Goal: Task Accomplishment & Management: Use online tool/utility

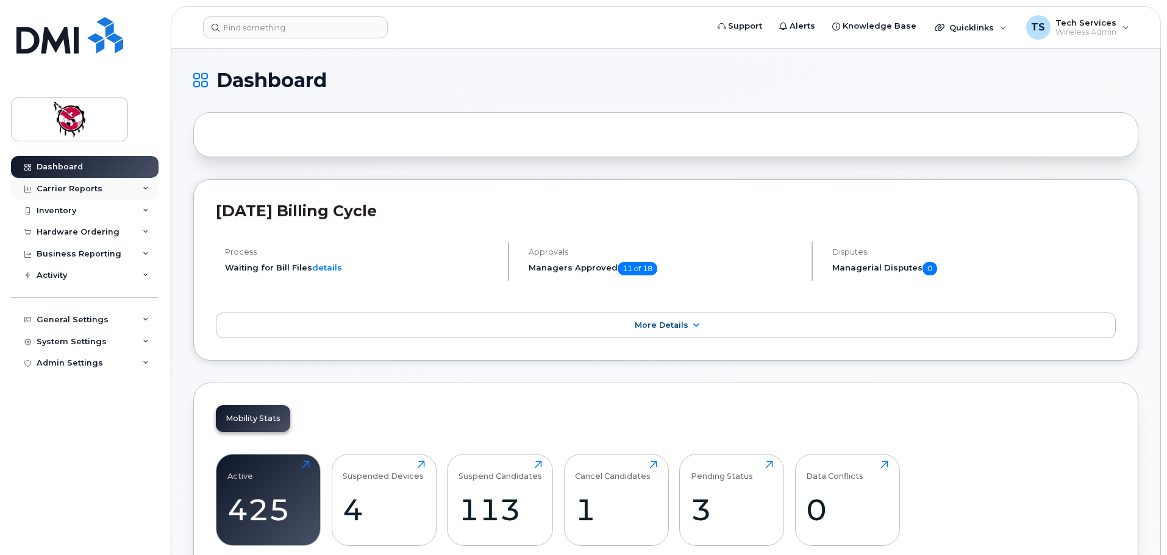
click at [71, 183] on div "Carrier Reports" at bounding box center [85, 189] width 148 height 22
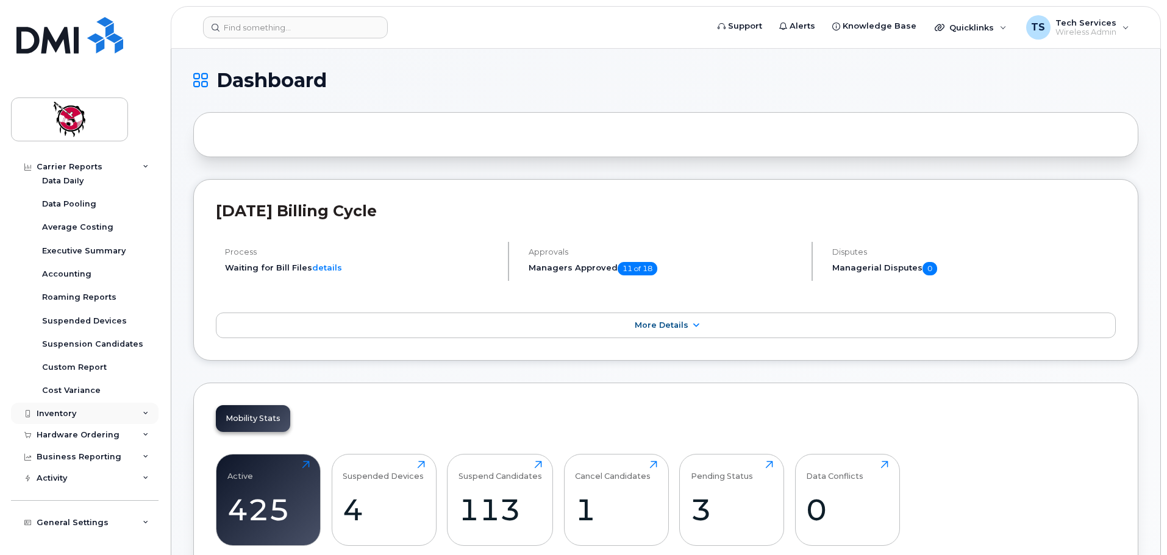
scroll to position [93, 0]
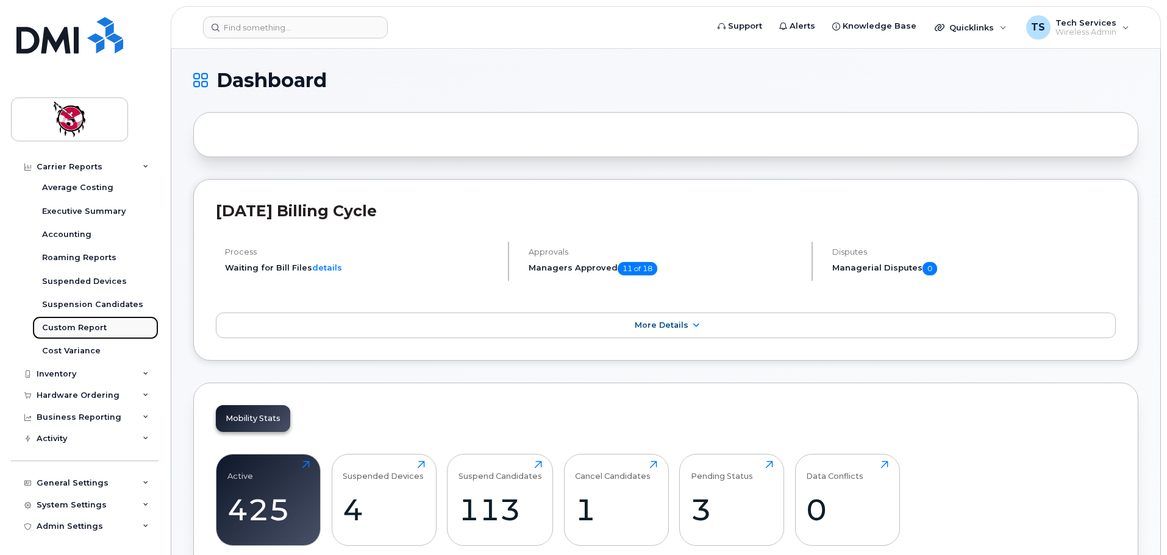
click at [95, 322] on div "Custom Report" at bounding box center [74, 327] width 65 height 11
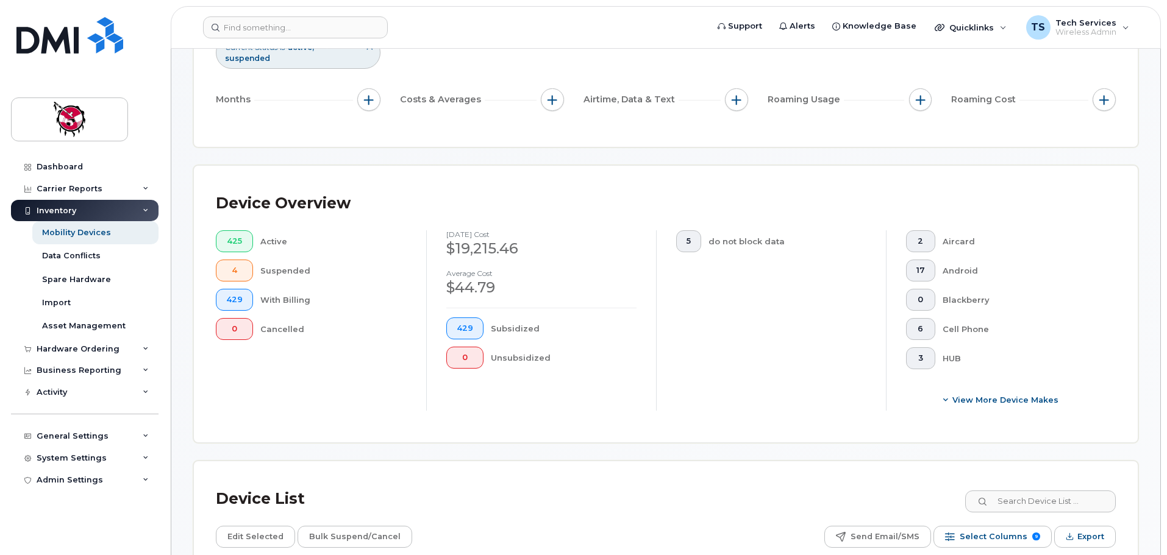
scroll to position [283, 0]
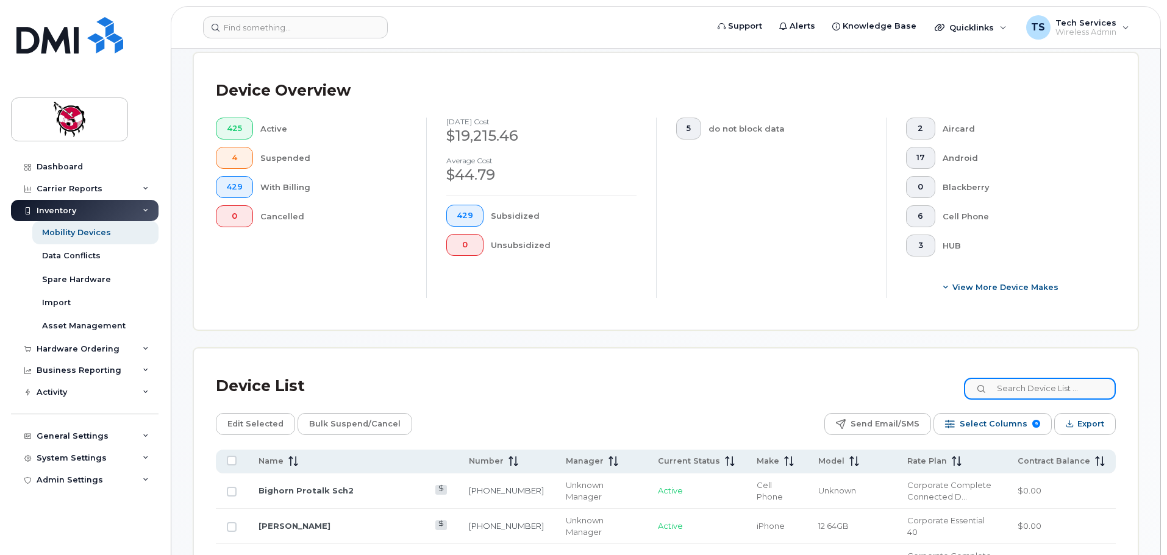
click at [1045, 383] on input at bounding box center [1040, 389] width 152 height 22
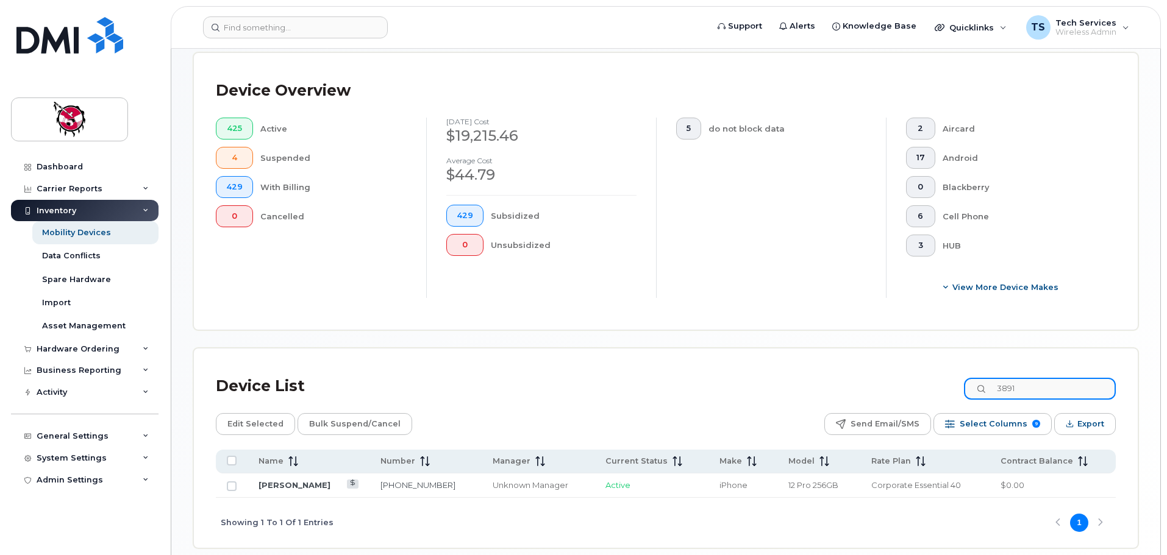
drag, startPoint x: 1011, startPoint y: 374, endPoint x: 934, endPoint y: 380, distance: 77.7
click at [934, 380] on div "Device List 3891" at bounding box center [666, 387] width 900 height 32
type input "r"
drag, startPoint x: 1022, startPoint y: 380, endPoint x: 891, endPoint y: 380, distance: 131.1
click at [891, 380] on div "Device List [PERSON_NAME]" at bounding box center [666, 387] width 900 height 32
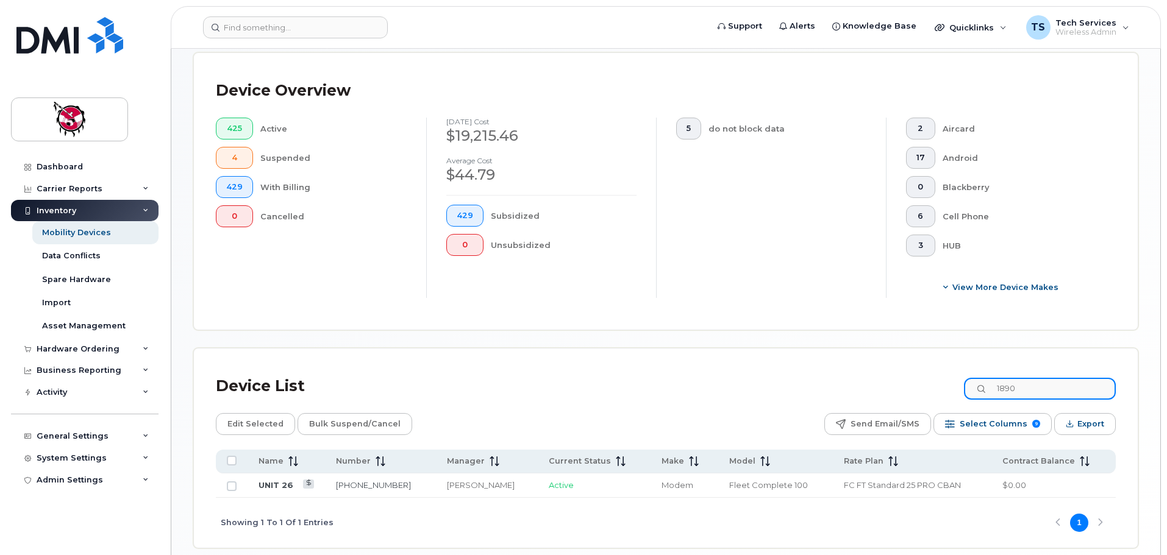
drag, startPoint x: 1040, startPoint y: 375, endPoint x: 948, endPoint y: 383, distance: 92.4
click at [948, 383] on div "Device List 1890" at bounding box center [666, 387] width 900 height 32
drag, startPoint x: 1051, startPoint y: 374, endPoint x: 939, endPoint y: 378, distance: 112.2
click at [939, 378] on div "Device List 1620" at bounding box center [666, 387] width 900 height 32
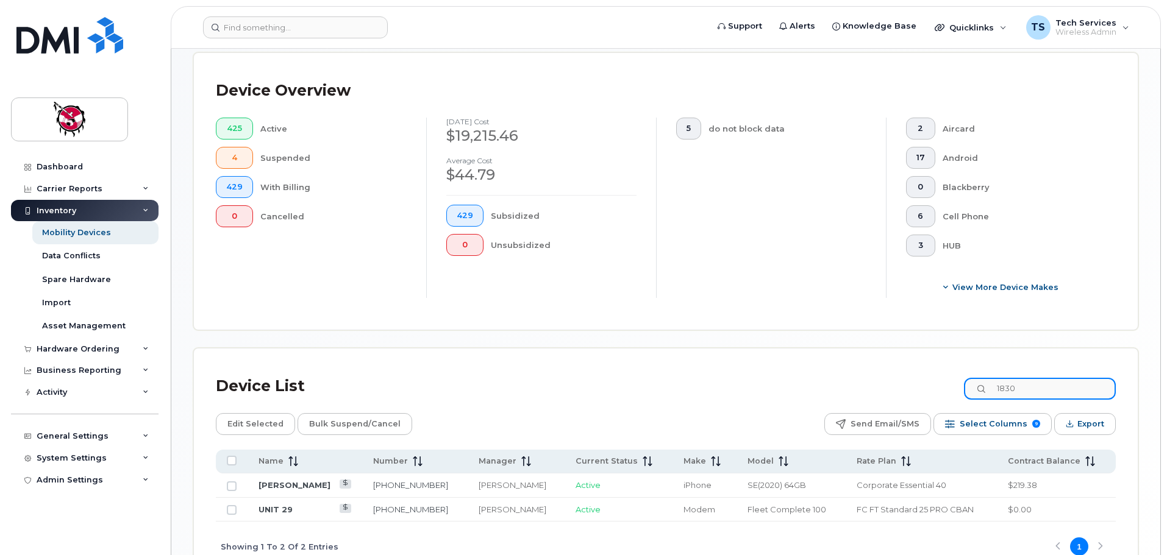
drag, startPoint x: 1048, startPoint y: 375, endPoint x: 919, endPoint y: 375, distance: 129.8
click at [919, 375] on div "Device List 1830" at bounding box center [666, 387] width 900 height 32
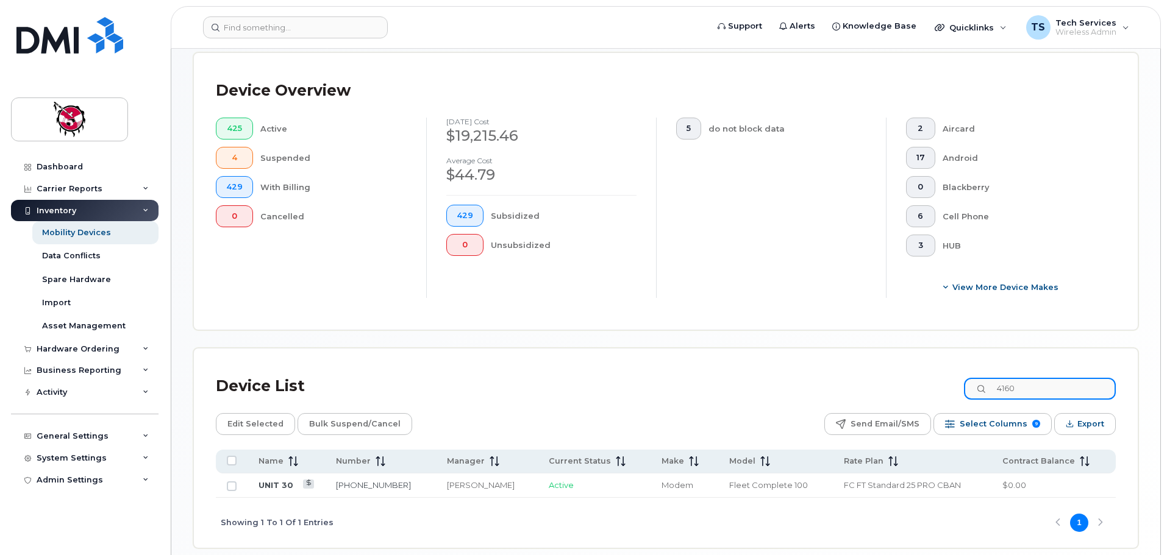
drag, startPoint x: 1068, startPoint y: 379, endPoint x: 974, endPoint y: 380, distance: 93.9
click at [974, 380] on div "Device List 4160" at bounding box center [666, 387] width 900 height 32
drag, startPoint x: 1039, startPoint y: 376, endPoint x: 961, endPoint y: 377, distance: 78.0
click at [961, 377] on div "Device List 3910" at bounding box center [666, 387] width 900 height 32
drag, startPoint x: 1040, startPoint y: 377, endPoint x: 979, endPoint y: 384, distance: 61.3
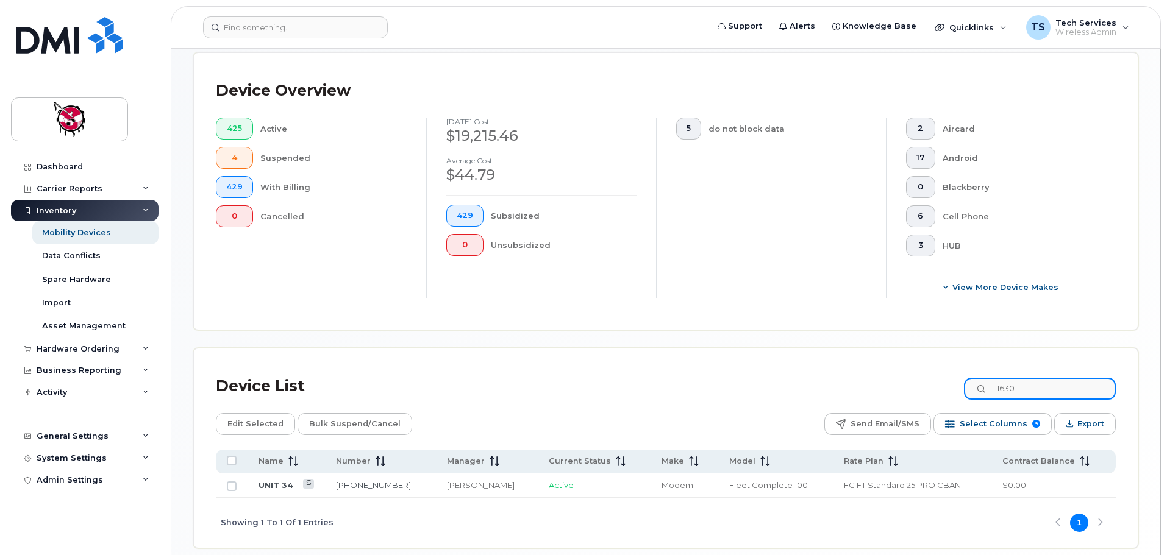
click at [979, 384] on input "1630" at bounding box center [1040, 389] width 152 height 22
drag, startPoint x: 1037, startPoint y: 374, endPoint x: 911, endPoint y: 380, distance: 126.9
click at [911, 380] on div "Device List 1320" at bounding box center [666, 387] width 900 height 32
drag, startPoint x: 1031, startPoint y: 372, endPoint x: 961, endPoint y: 372, distance: 69.5
click at [961, 372] on div "Device List 1630" at bounding box center [666, 387] width 900 height 32
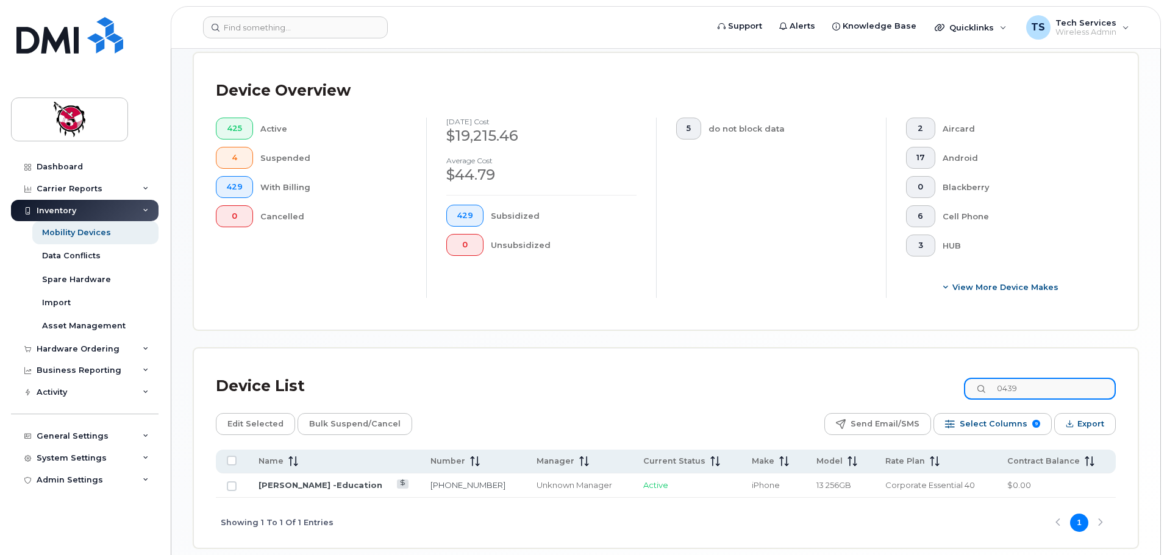
drag, startPoint x: 1044, startPoint y: 380, endPoint x: 931, endPoint y: 380, distance: 112.8
click at [931, 380] on div "Device List 0439" at bounding box center [666, 387] width 900 height 32
drag, startPoint x: 1074, startPoint y: 382, endPoint x: 872, endPoint y: 367, distance: 202.3
click at [872, 371] on div "Device List 2360" at bounding box center [666, 387] width 900 height 32
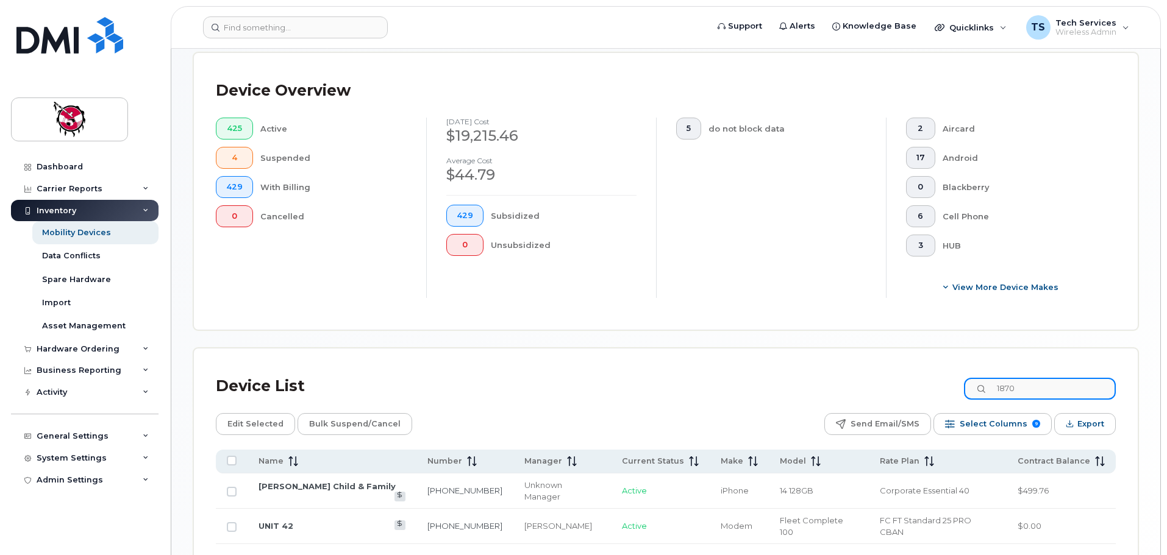
drag, startPoint x: 1048, startPoint y: 375, endPoint x: 964, endPoint y: 379, distance: 84.2
click at [964, 379] on div "Device List 1870" at bounding box center [666, 387] width 900 height 32
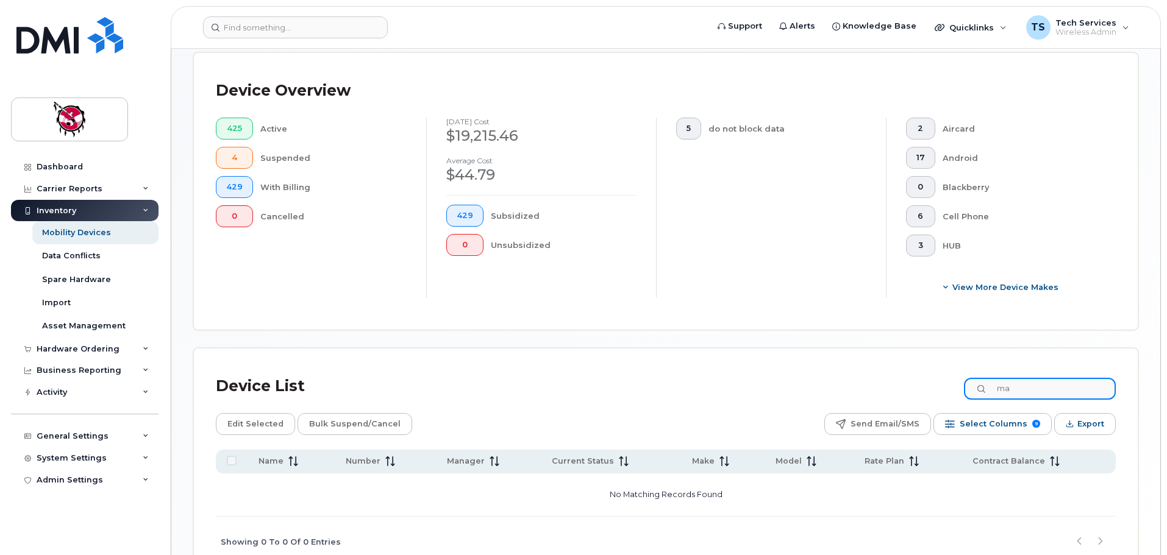
type input "m"
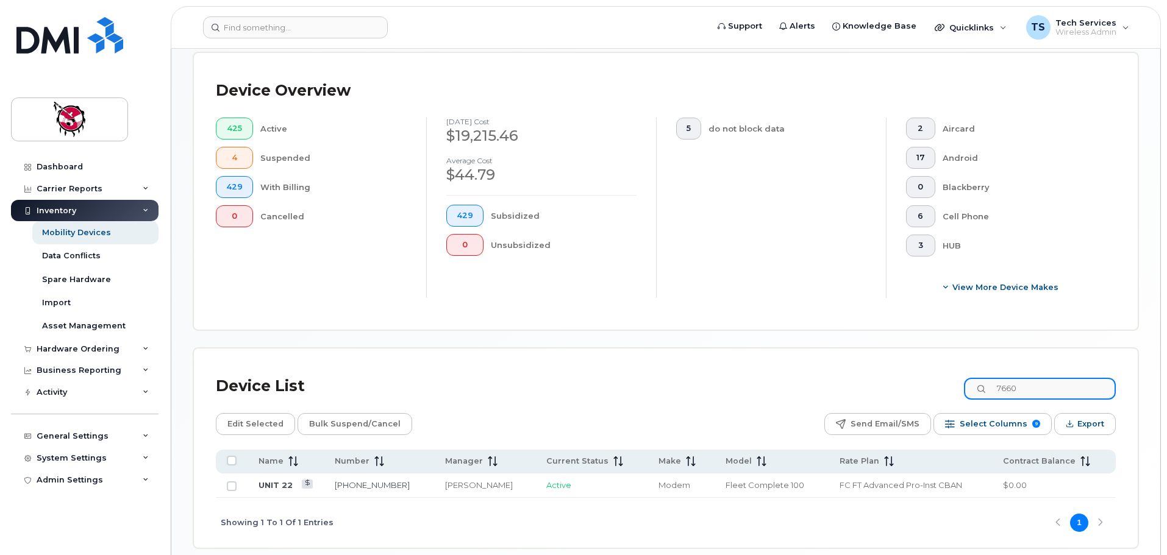
type input "7660"
